Goal: Entertainment & Leisure: Consume media (video, audio)

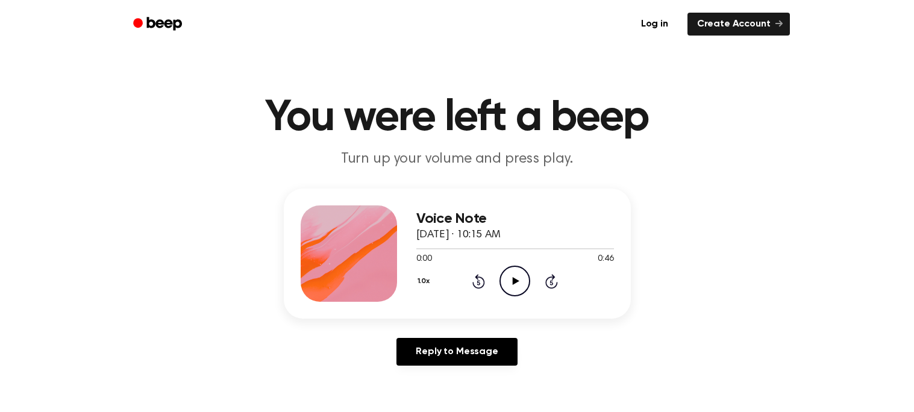
click at [515, 252] on div at bounding box center [515, 248] width 198 height 10
click at [511, 280] on icon "Play Audio" at bounding box center [514, 281] width 31 height 31
click at [516, 283] on icon at bounding box center [514, 281] width 5 height 8
click at [478, 282] on icon at bounding box center [478, 282] width 3 height 5
click at [480, 280] on icon at bounding box center [478, 282] width 3 height 5
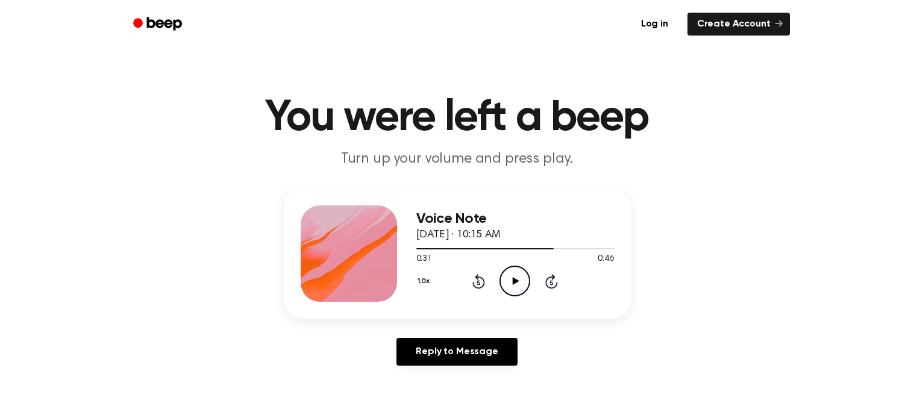
click at [478, 282] on icon at bounding box center [478, 282] width 3 height 5
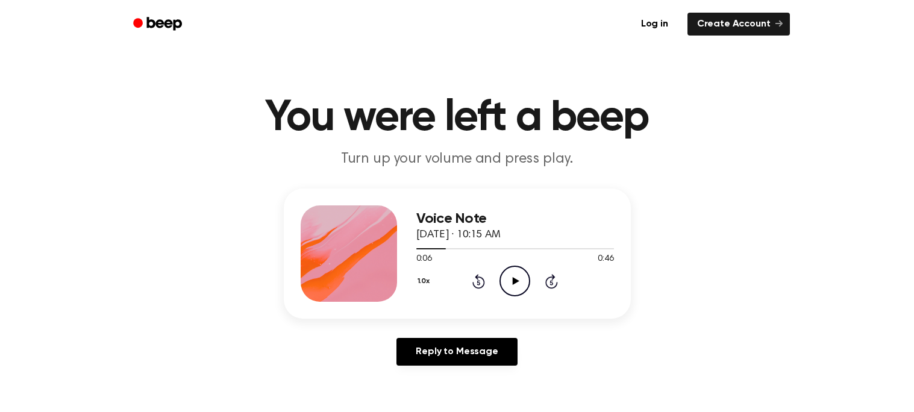
click at [478, 282] on icon at bounding box center [478, 282] width 3 height 5
click at [478, 281] on icon "Rewind 5 seconds" at bounding box center [478, 281] width 13 height 16
click at [511, 272] on icon "Play Audio" at bounding box center [514, 281] width 31 height 31
click at [516, 279] on icon "Play Audio" at bounding box center [514, 281] width 31 height 31
